Goal: Task Accomplishment & Management: Complete application form

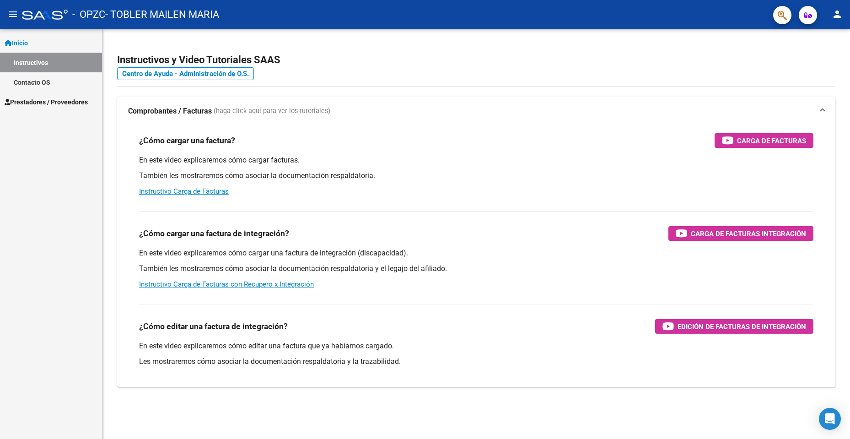
click at [38, 102] on span "Prestadores / Proveedores" at bounding box center [46, 102] width 83 height 10
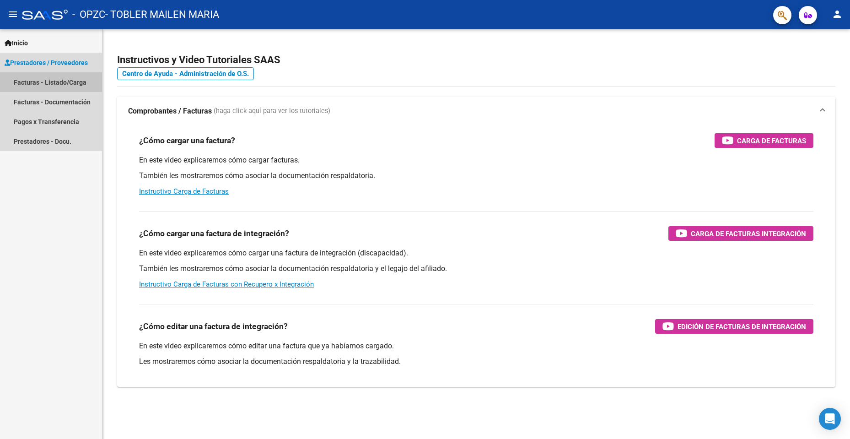
click at [35, 81] on link "Facturas - Listado/Carga" at bounding box center [51, 82] width 102 height 20
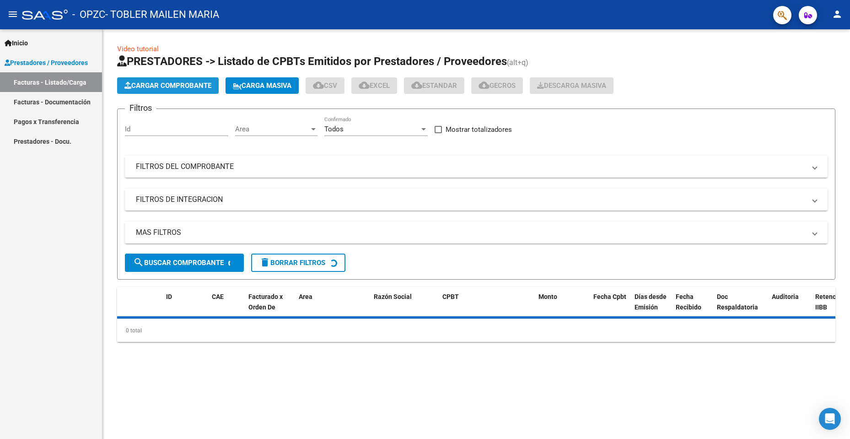
click at [167, 85] on span "Cargar Comprobante" at bounding box center [167, 85] width 87 height 8
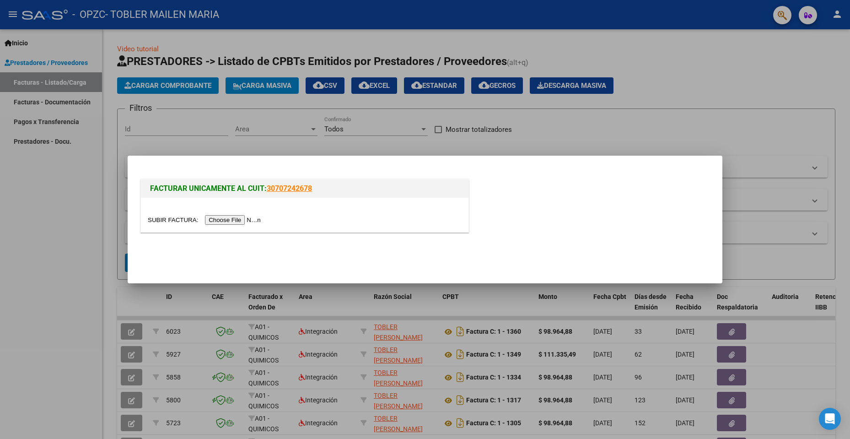
click at [252, 220] on input "file" at bounding box center [206, 220] width 116 height 10
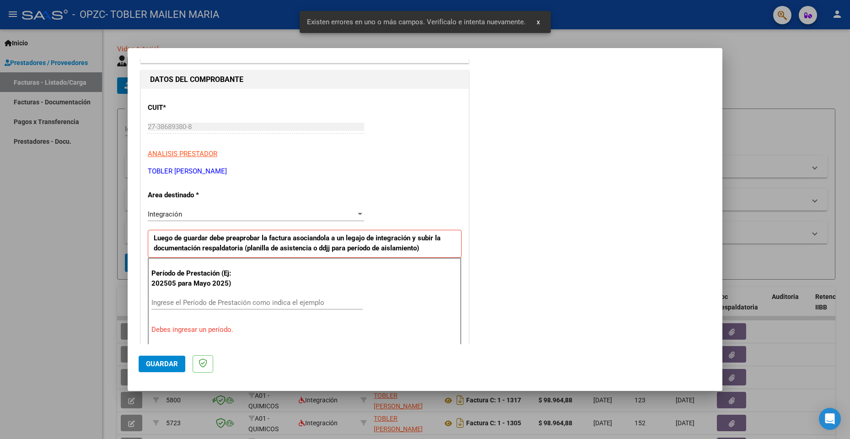
scroll to position [176, 0]
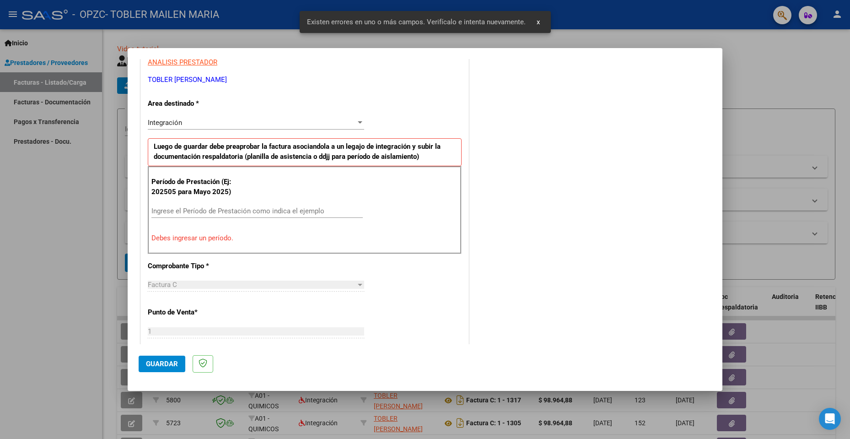
click at [183, 209] on input "Ingrese el Período de Prestación como indica el ejemplo" at bounding box center [256, 211] width 211 height 8
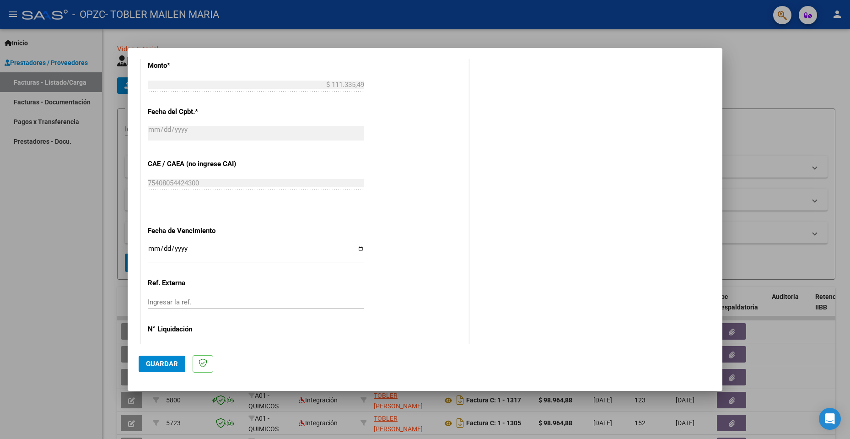
scroll to position [520, 0]
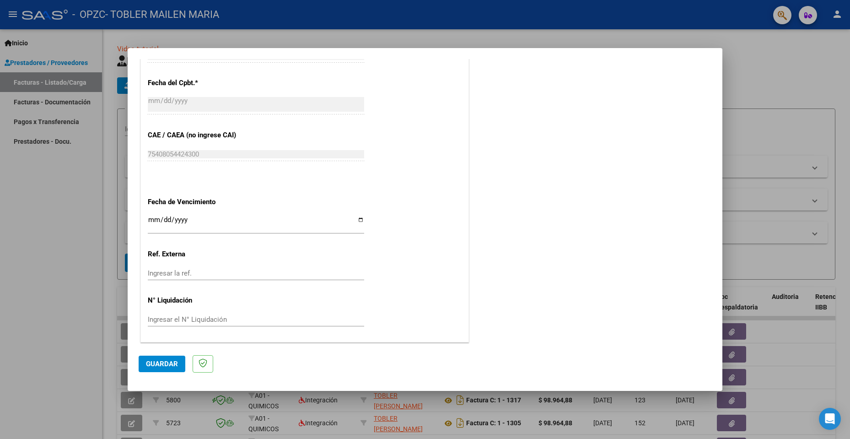
type input "202509"
click at [151, 217] on input "Ingresar la fecha" at bounding box center [256, 223] width 216 height 15
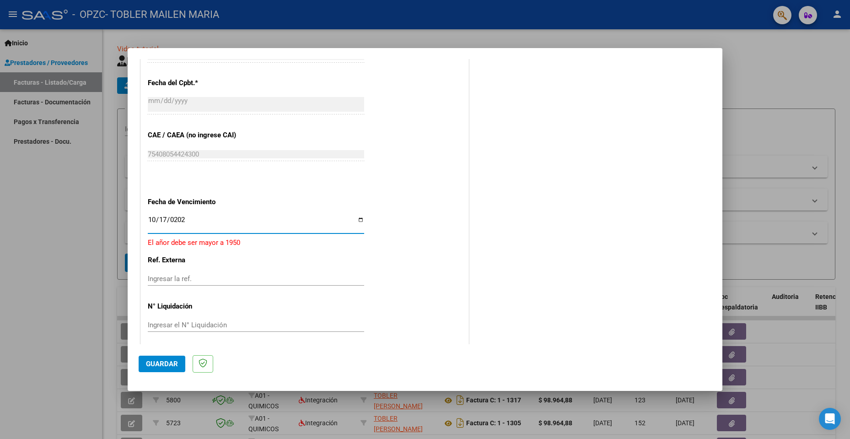
type input "[DATE]"
click at [152, 362] on span "Guardar" at bounding box center [162, 364] width 32 height 8
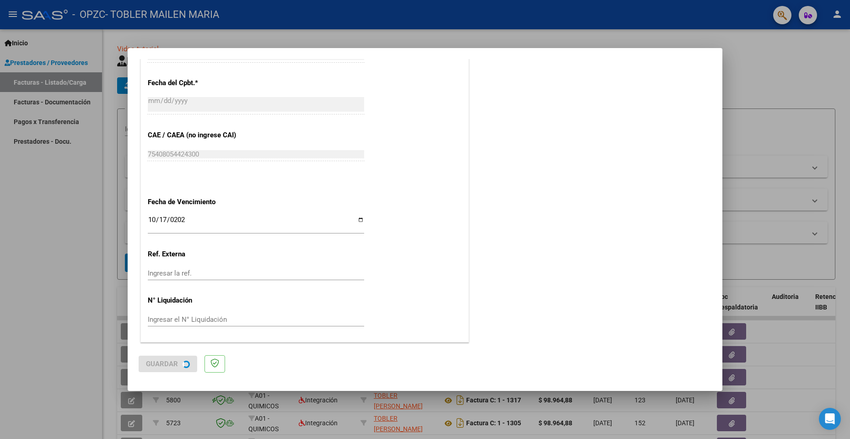
scroll to position [0, 0]
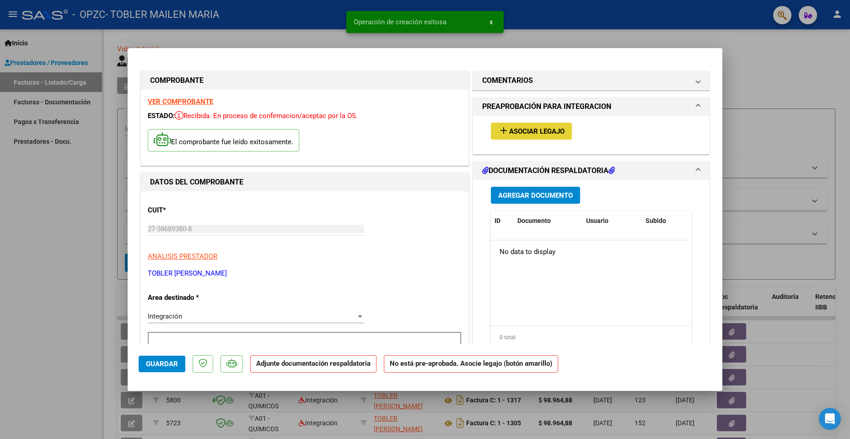
click at [520, 133] on span "Asociar Legajo" at bounding box center [536, 131] width 55 height 8
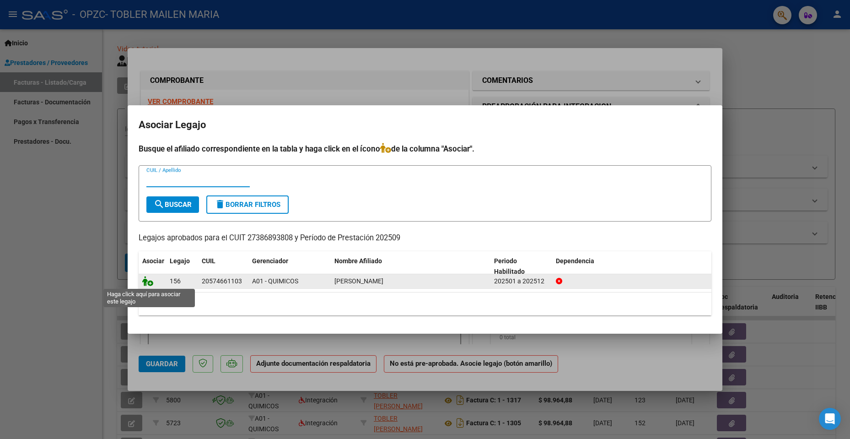
click at [150, 281] on icon at bounding box center [147, 281] width 11 height 10
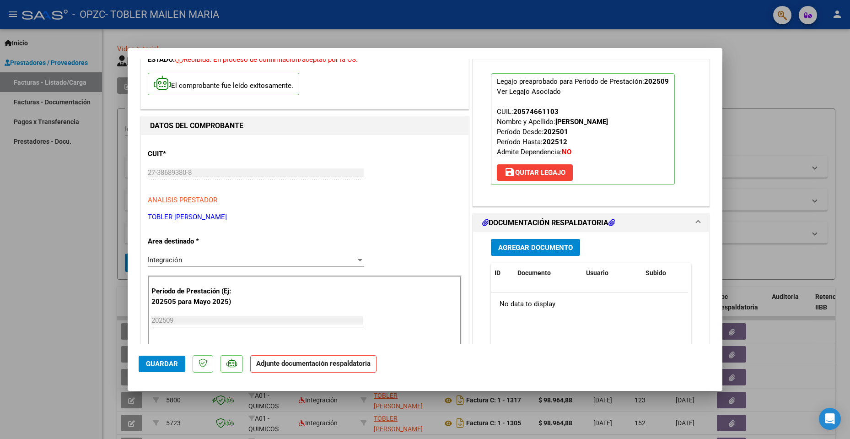
scroll to position [92, 0]
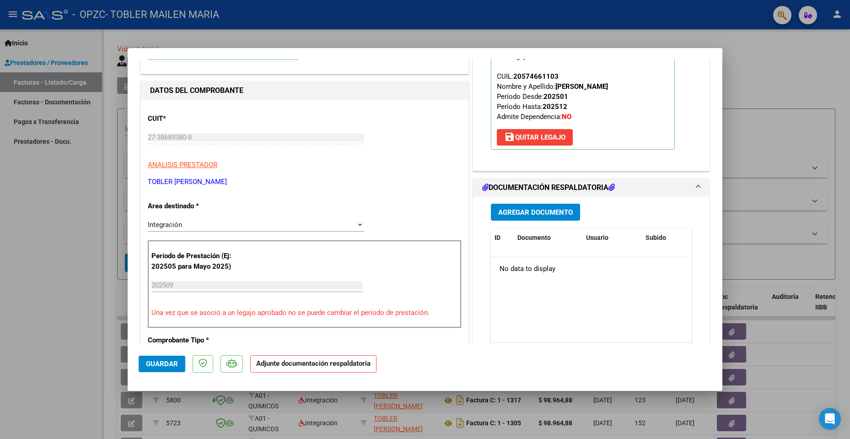
click at [526, 214] on span "Agregar Documento" at bounding box center [535, 212] width 75 height 8
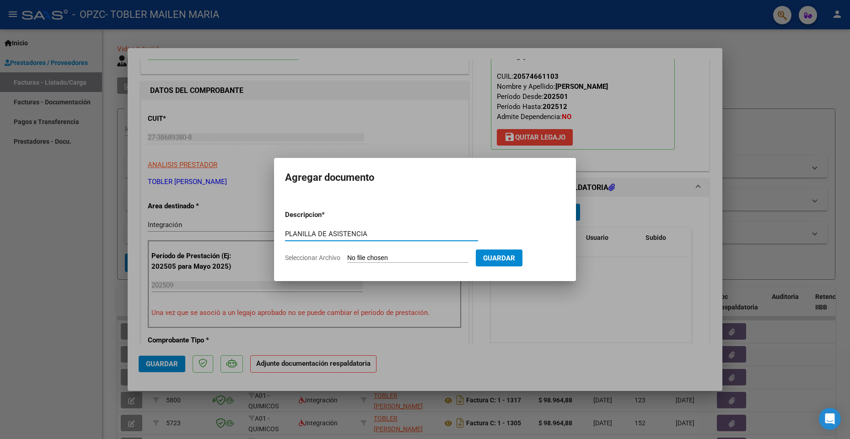
type input "PLANILLA DE ASISTENCIA"
click at [379, 258] on input "Seleccionar Archivo" at bounding box center [407, 258] width 121 height 9
type input "C:\fakepath\[PERSON_NAME] PA Septiembre.pdf"
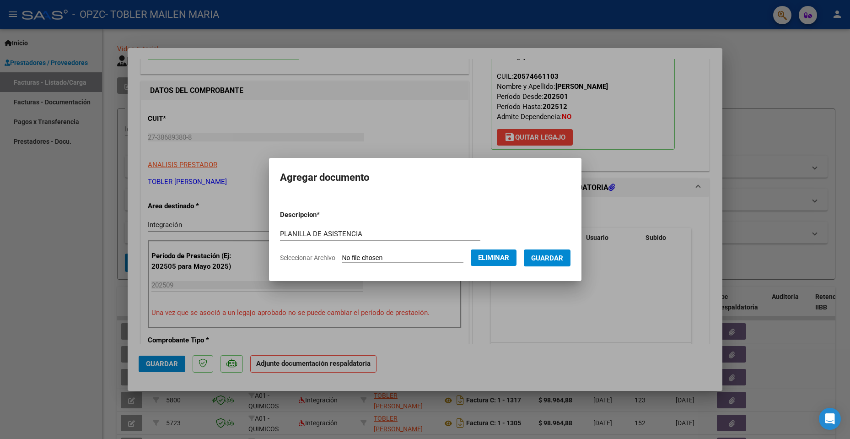
click at [549, 256] on span "Guardar" at bounding box center [547, 258] width 32 height 8
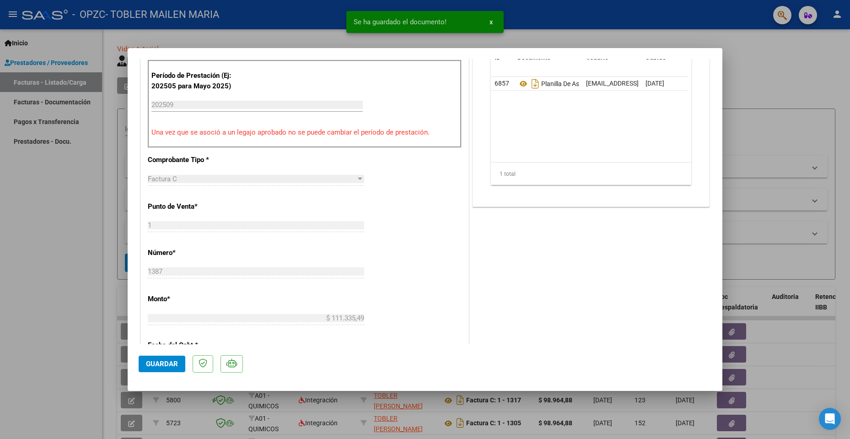
scroll to position [275, 0]
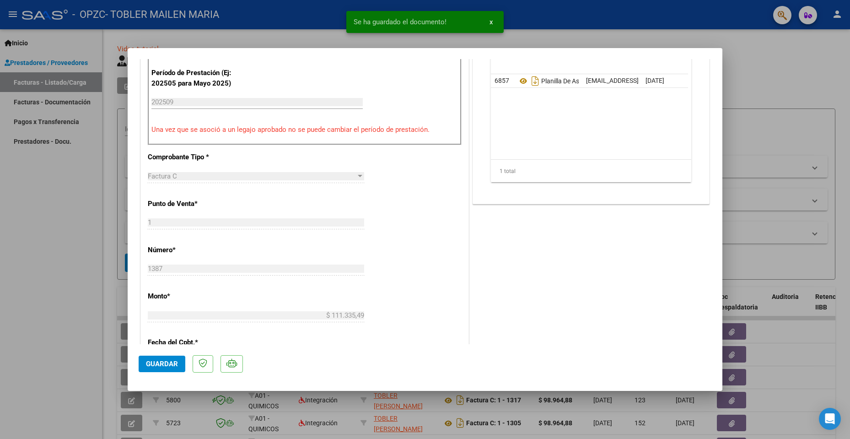
click at [158, 362] on span "Guardar" at bounding box center [162, 364] width 32 height 8
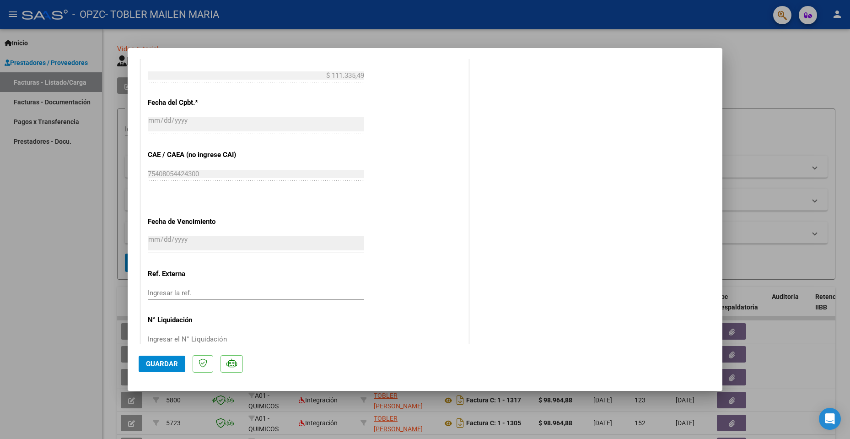
scroll to position [534, 0]
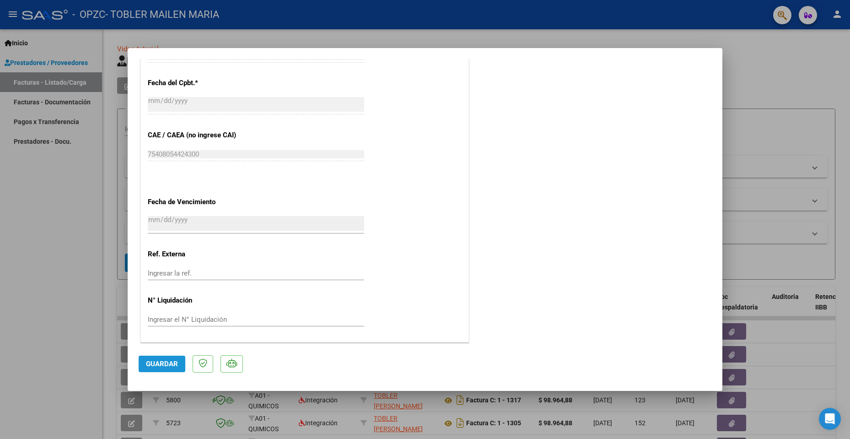
click at [159, 365] on span "Guardar" at bounding box center [162, 364] width 32 height 8
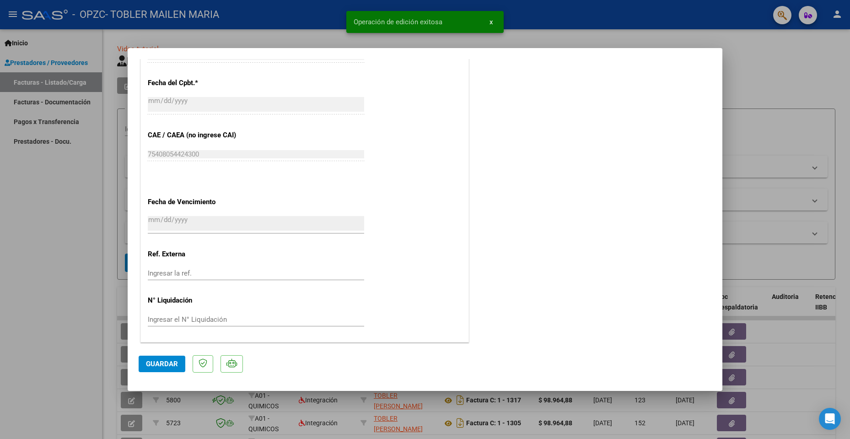
click at [59, 229] on div at bounding box center [425, 219] width 850 height 439
type input "$ 0,00"
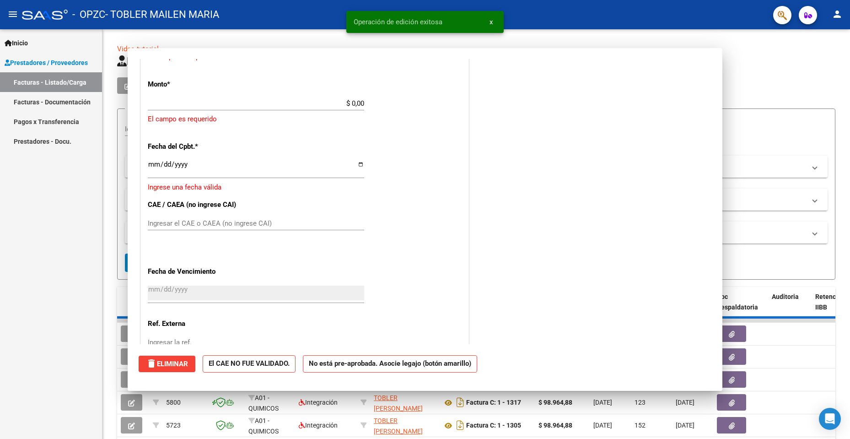
scroll to position [582, 0]
